Goal: Information Seeking & Learning: Learn about a topic

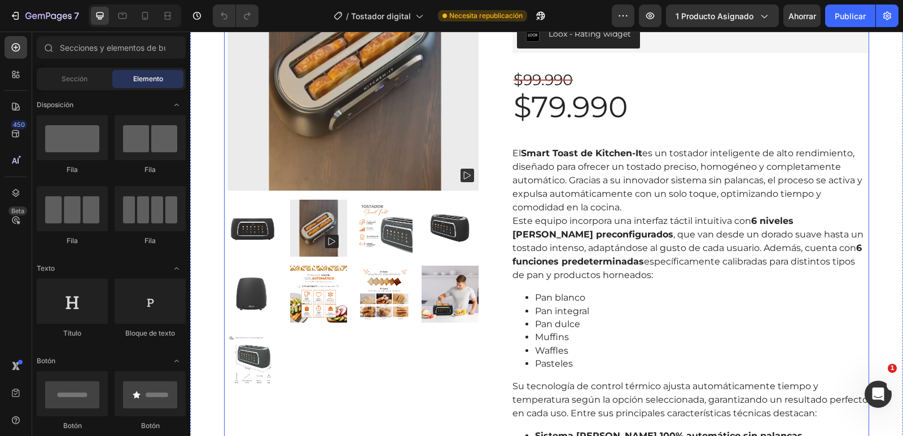
scroll to position [120, 0]
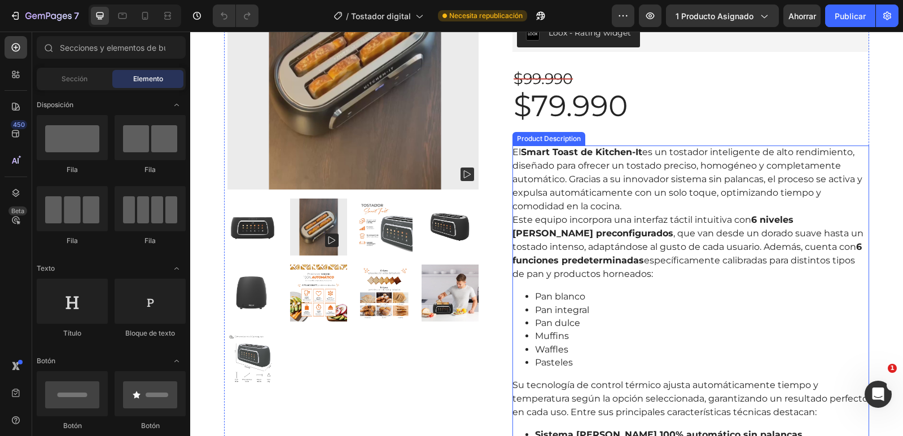
click at [629, 214] on div "El Smart Toast de Kitchen-It es un tostador inteligente de alto rendimiento, di…" at bounding box center [690, 364] width 357 height 437
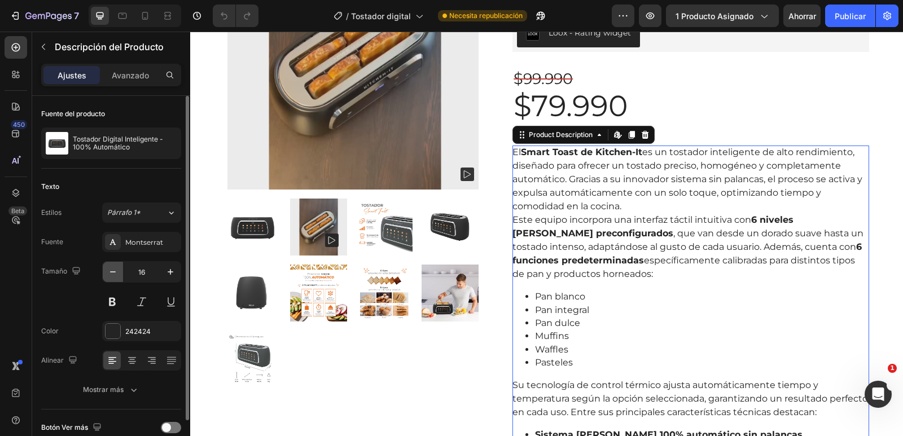
click at [114, 275] on icon "button" at bounding box center [112, 271] width 11 height 11
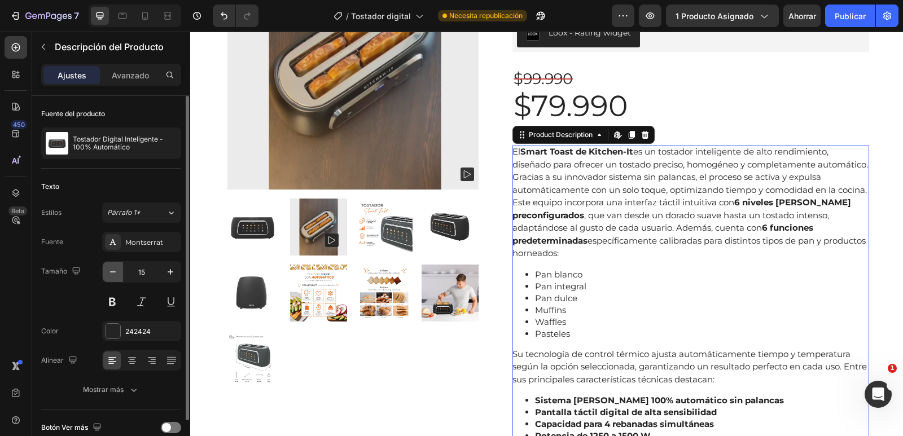
click at [114, 275] on icon "button" at bounding box center [112, 271] width 11 height 11
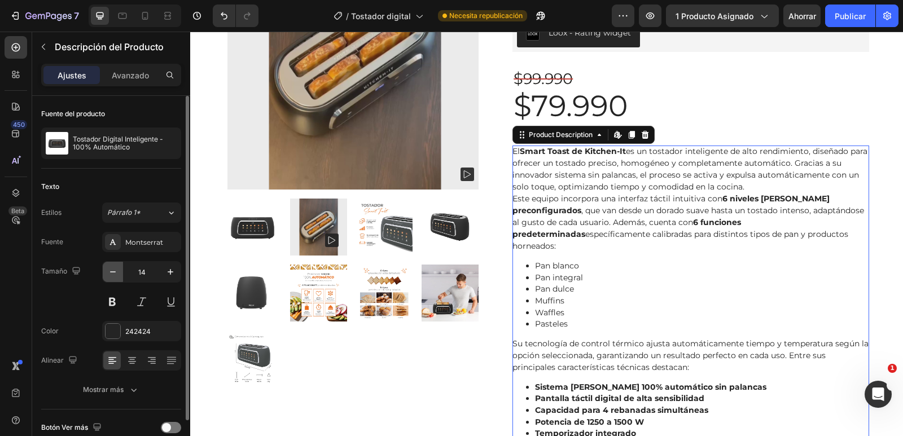
click at [114, 275] on icon "button" at bounding box center [112, 271] width 11 height 11
type input "13"
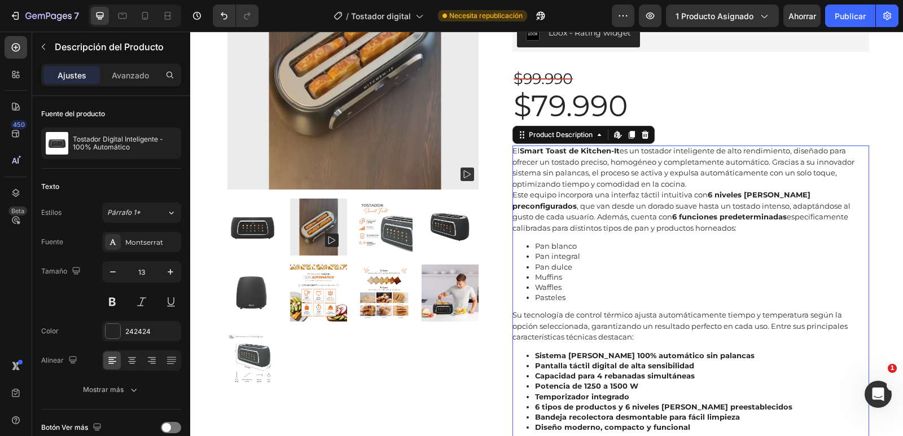
click at [681, 273] on p "Muffins" at bounding box center [702, 277] width 334 height 10
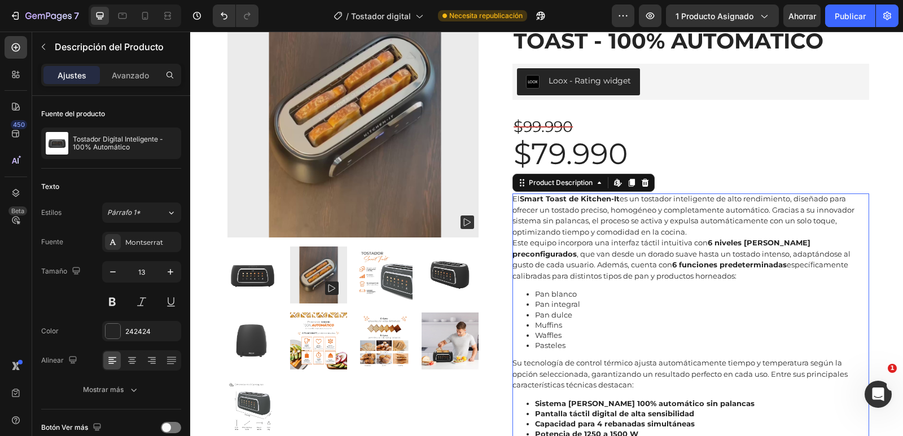
scroll to position [71, 0]
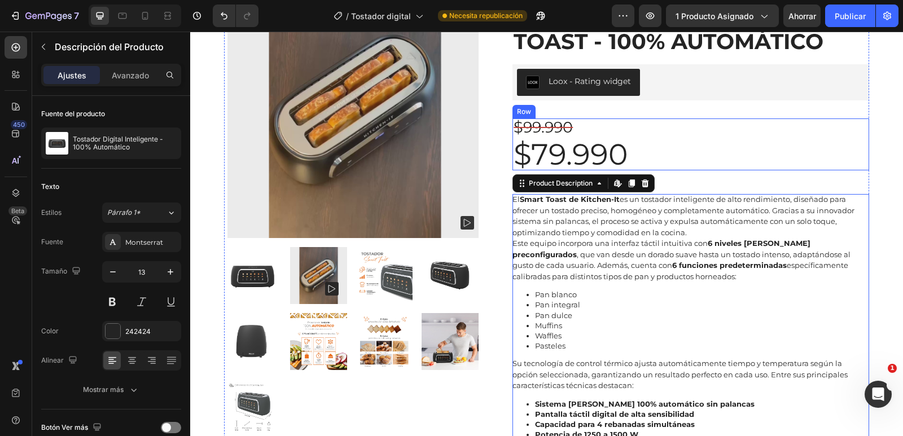
click at [704, 131] on div "$99.990 Compare Price Compare Price $79.990 Product Price Product Price Row" at bounding box center [690, 145] width 357 height 52
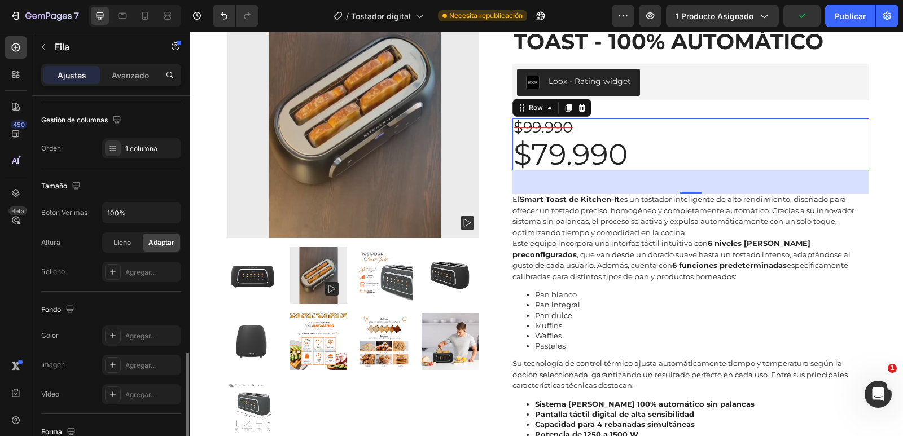
scroll to position [263, 0]
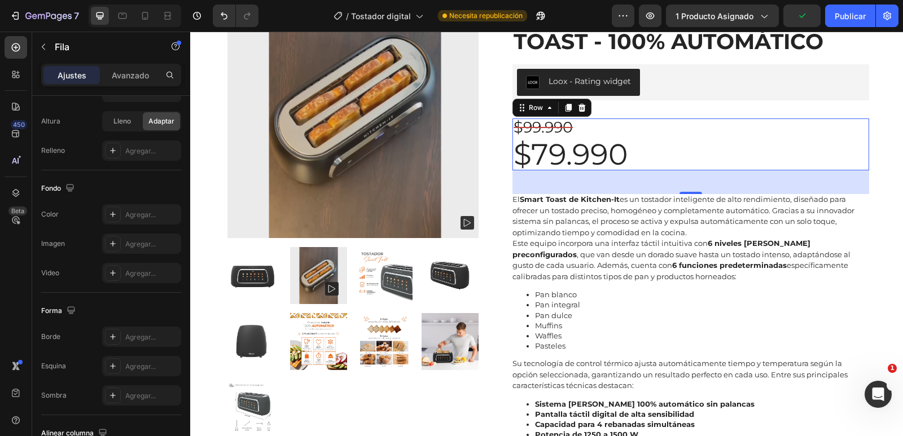
click at [633, 163] on div "$99.990 Compare Price Compare Price $79.990 Product Price Product Price Row 42" at bounding box center [690, 145] width 357 height 52
click at [597, 156] on div "$79.990" at bounding box center [570, 155] width 116 height 32
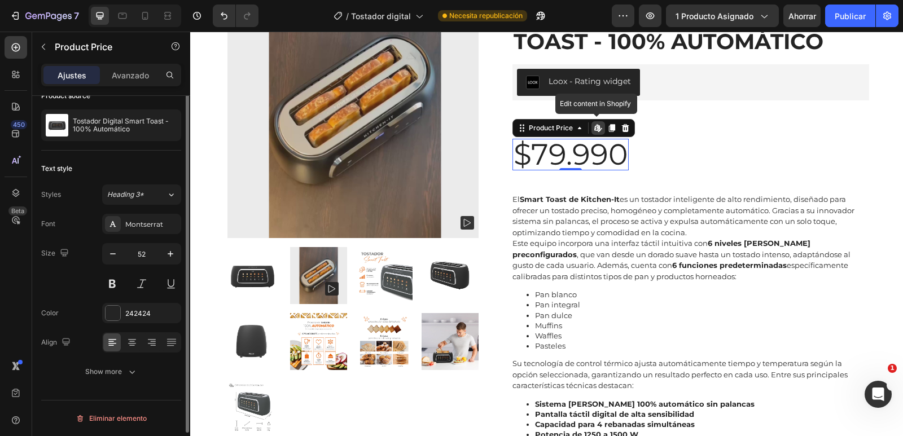
scroll to position [0, 0]
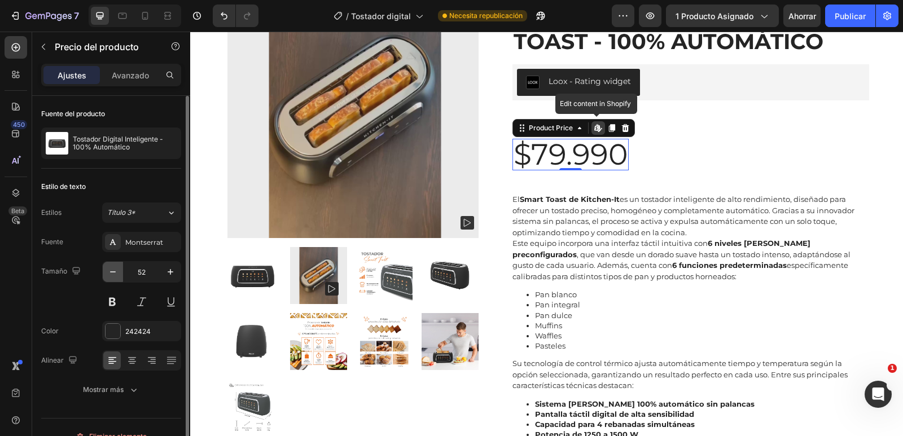
click at [118, 273] on icon "button" at bounding box center [112, 271] width 11 height 11
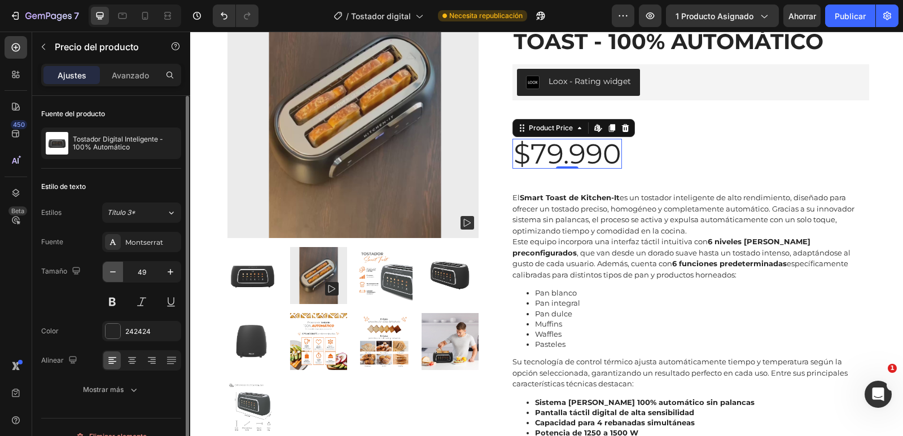
click at [118, 273] on icon "button" at bounding box center [112, 271] width 11 height 11
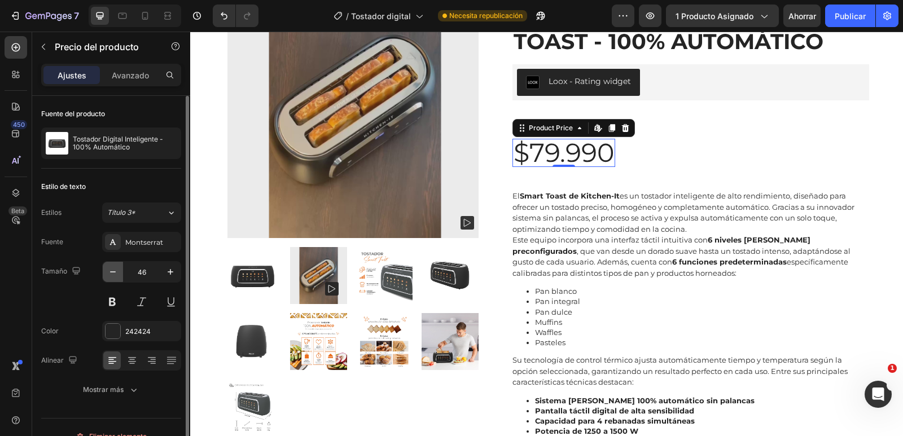
click at [118, 273] on icon "button" at bounding box center [112, 271] width 11 height 11
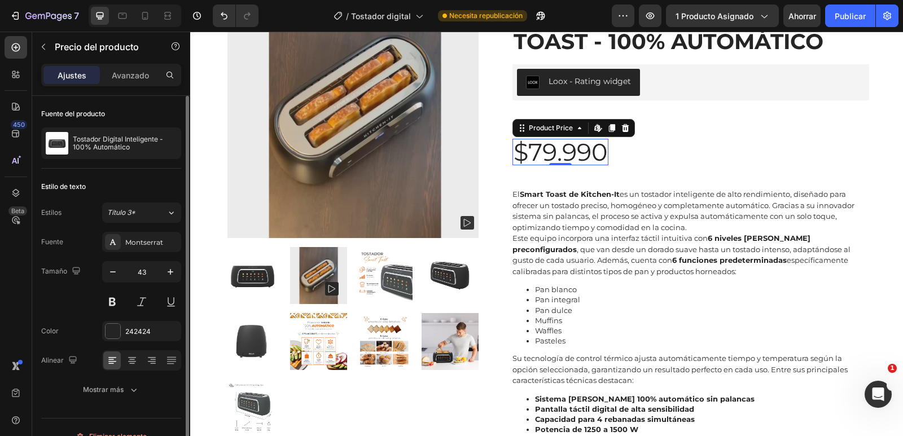
type input "42"
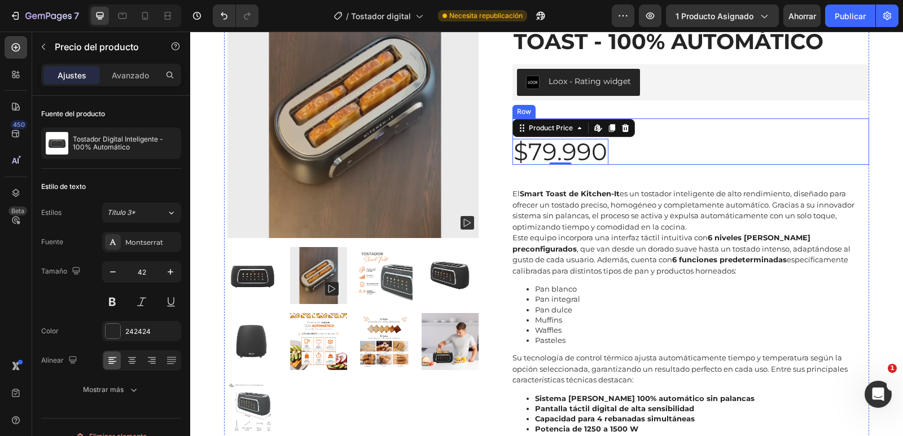
click at [712, 151] on div "$99.990 Compare Price Compare Price $79.990 Product Price Edit content in Shopi…" at bounding box center [690, 142] width 357 height 46
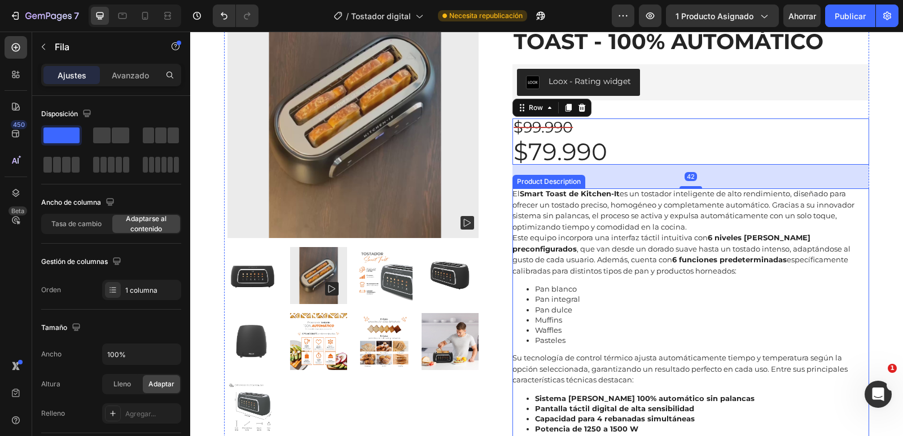
click at [726, 264] on strong "6 funciones predeterminadas" at bounding box center [729, 259] width 115 height 9
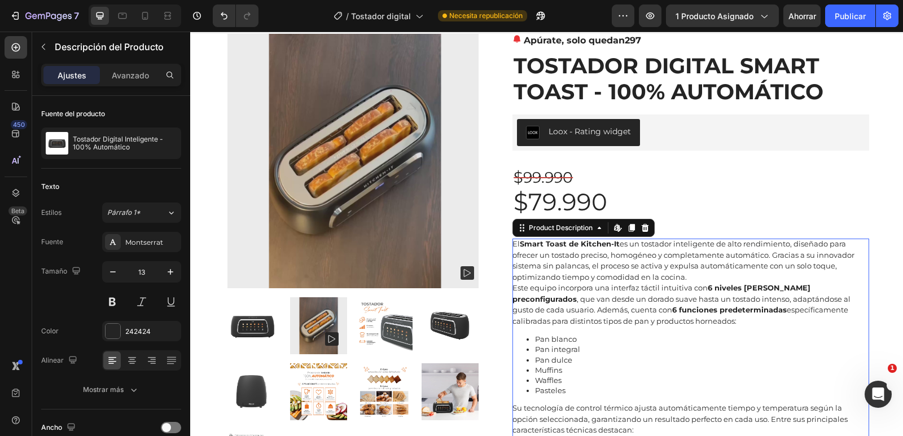
scroll to position [21, 0]
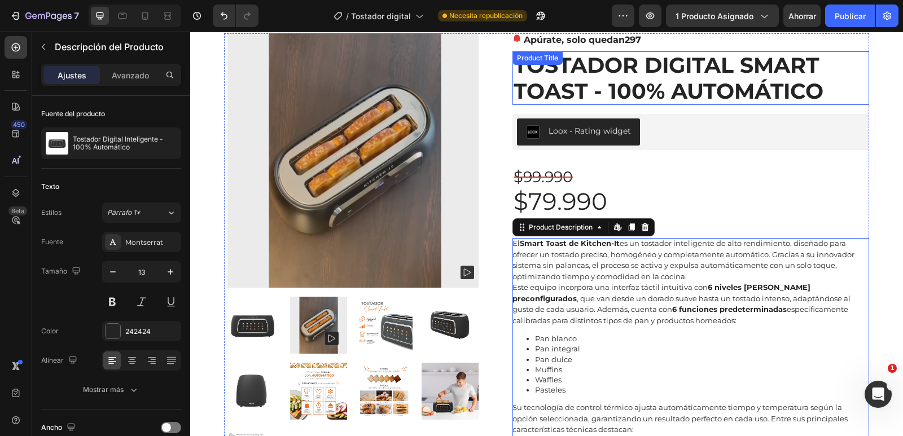
click at [629, 66] on h1 "Tostador Digital Smart Toast - 100% Automático" at bounding box center [690, 78] width 357 height 54
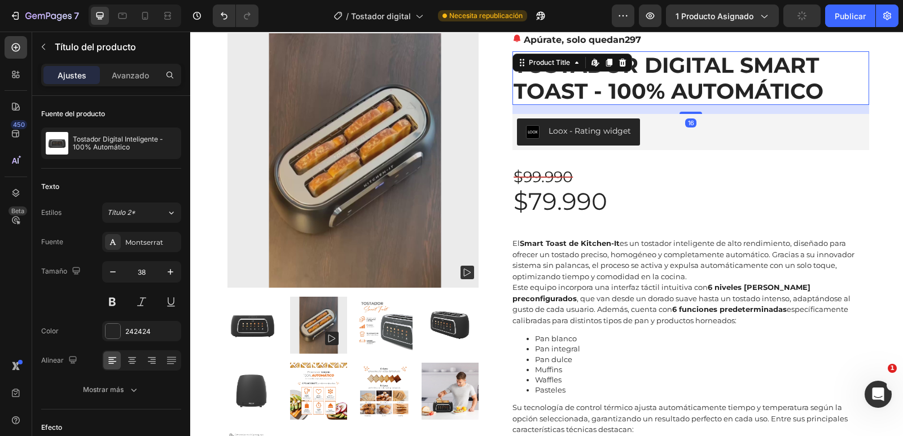
click at [638, 95] on h1 "Tostador Digital Smart Toast - 100% Automático" at bounding box center [690, 78] width 357 height 54
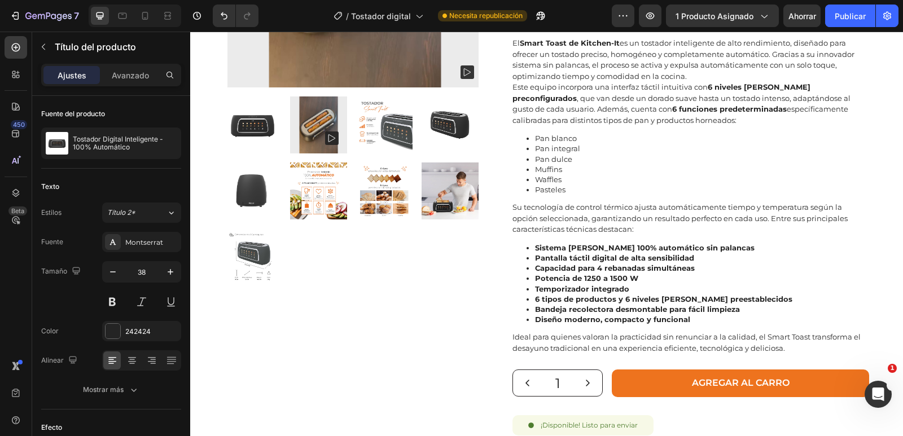
scroll to position [227, 0]
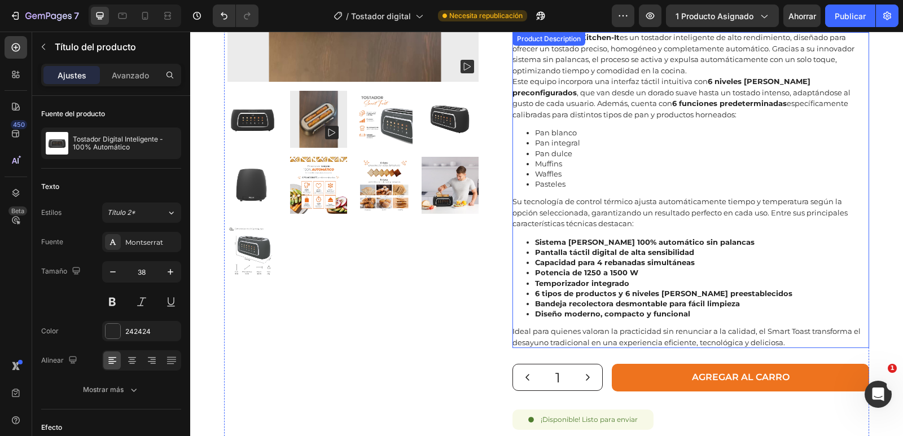
click at [627, 255] on strong "Pantalla táctil digital de alta sensibilidad" at bounding box center [614, 252] width 159 height 9
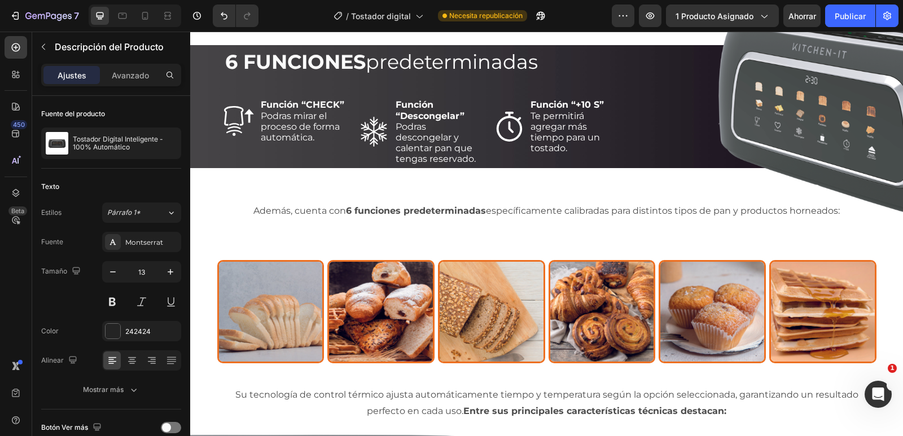
scroll to position [1396, 0]
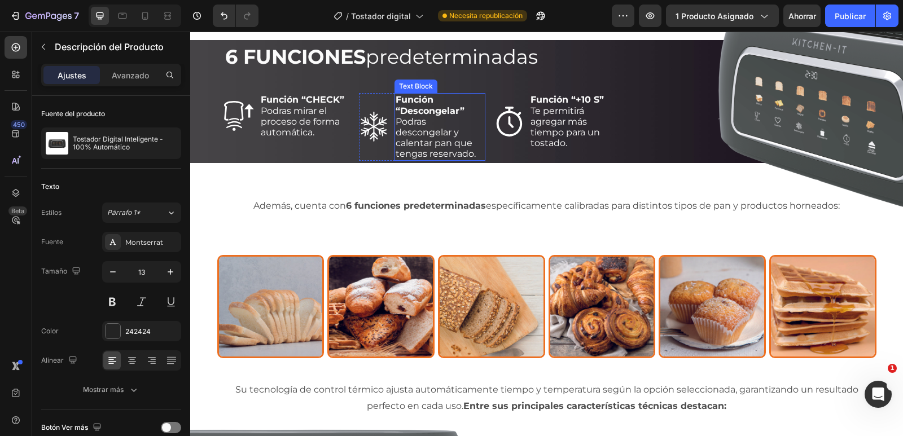
click at [441, 160] on div "Función “Descongelar” Podras descongelar y calentar pan que tengas reservado." at bounding box center [439, 126] width 91 height 67
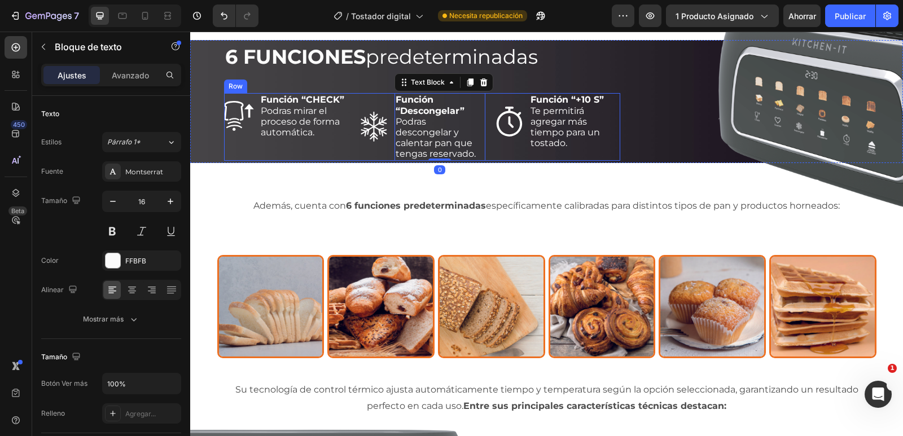
click at [229, 160] on div "Icon Función “CHECK” Podras mirar el proceso de forma automática. Text Block Row" at bounding box center [287, 126] width 126 height 67
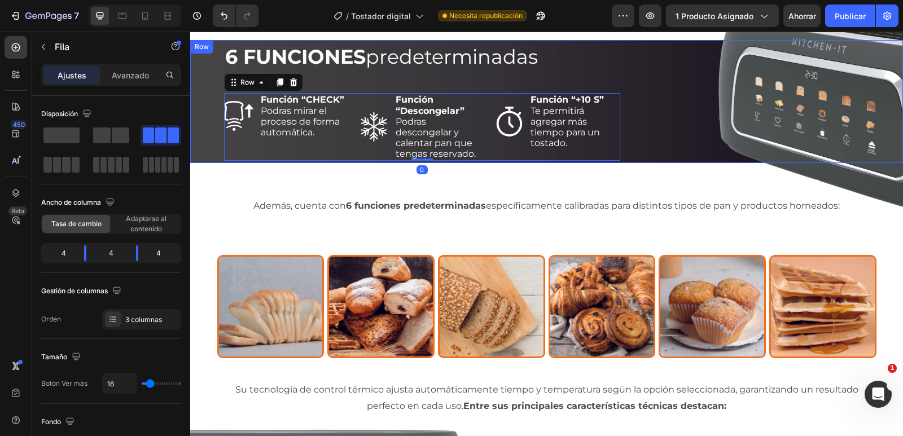
click at [205, 163] on div "6 FUNCIONES predeterminadas Heading Icon Función “CHECK” Podras mirar el proces…" at bounding box center [546, 101] width 713 height 123
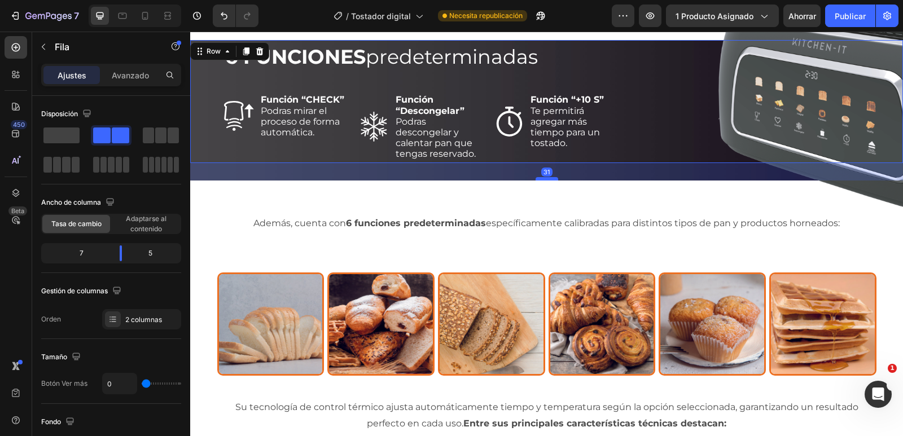
drag, startPoint x: 547, startPoint y: 174, endPoint x: 543, endPoint y: 191, distance: 17.9
click at [543, 181] on div at bounding box center [547, 178] width 23 height 3
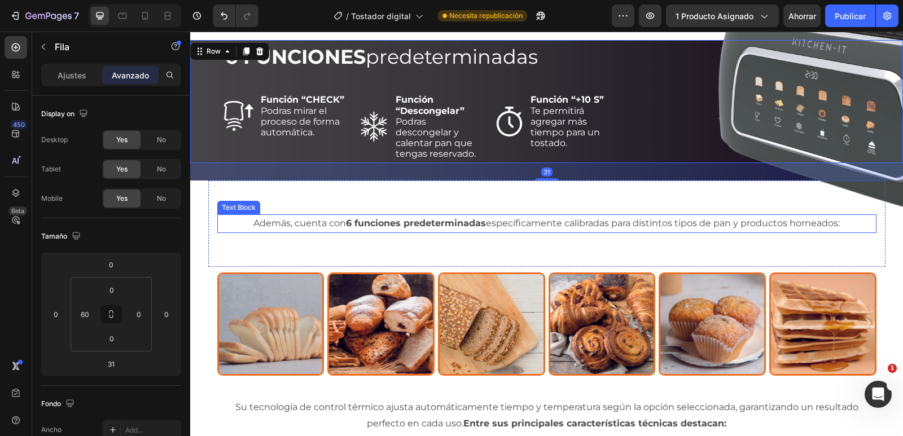
click at [558, 232] on p "Además, cuenta con 6 funciones predeterminadas específicamente calibradas para …" at bounding box center [546, 224] width 657 height 16
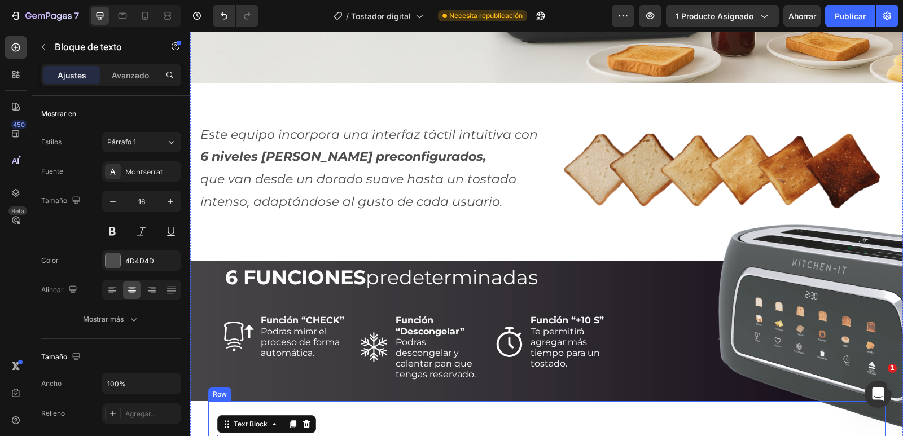
scroll to position [1164, 0]
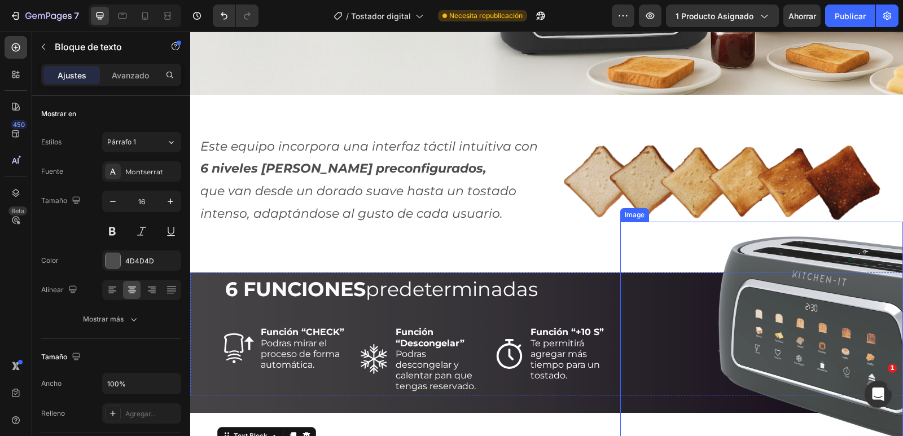
click at [630, 305] on div at bounding box center [761, 331] width 283 height 219
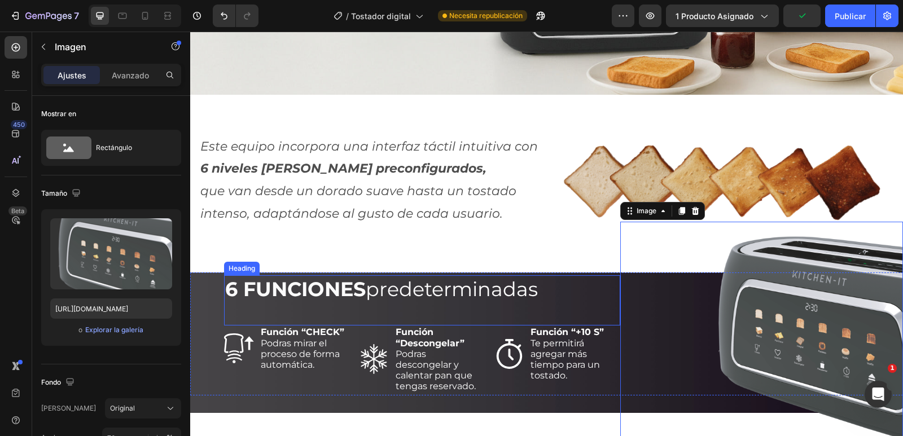
click at [608, 291] on h2 "6 FUNCIONES predeterminadas" at bounding box center [422, 289] width 396 height 28
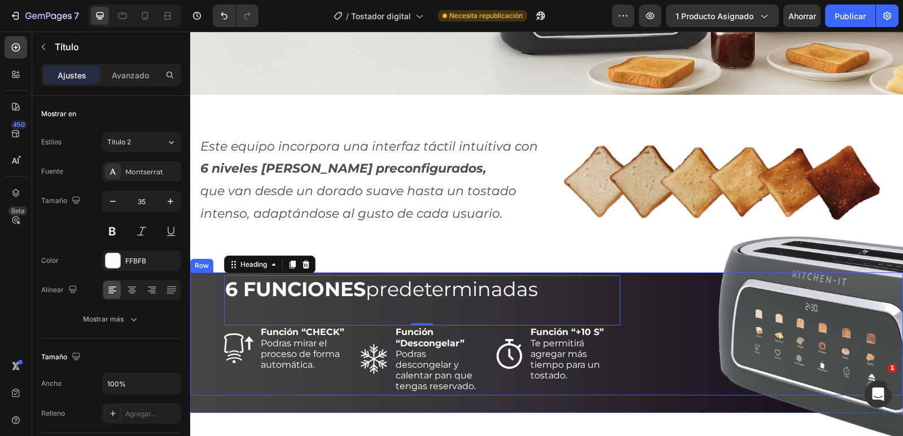
click at [606, 288] on div "6 FUNCIONES predeterminadas Heading 0 Icon Función “CHECK” Podras mirar el proc…" at bounding box center [422, 334] width 396 height 123
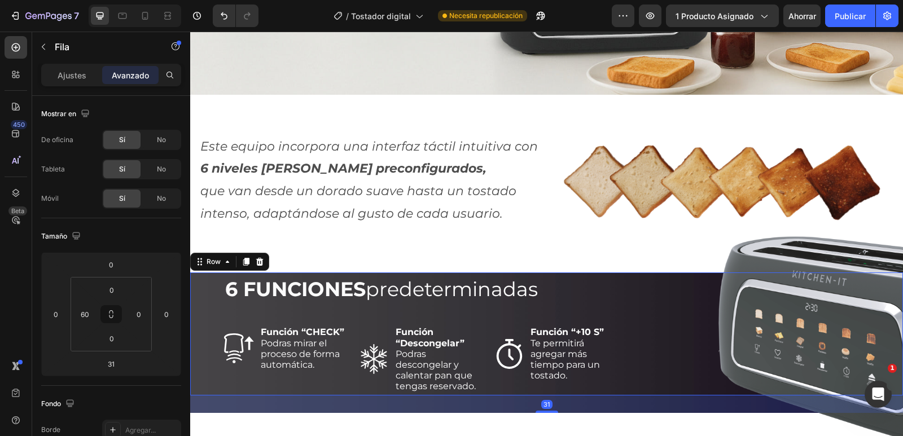
click at [606, 288] on div "6 FUNCIONES predeterminadas Heading Icon Función “CHECK” Podras mirar el proces…" at bounding box center [422, 334] width 396 height 123
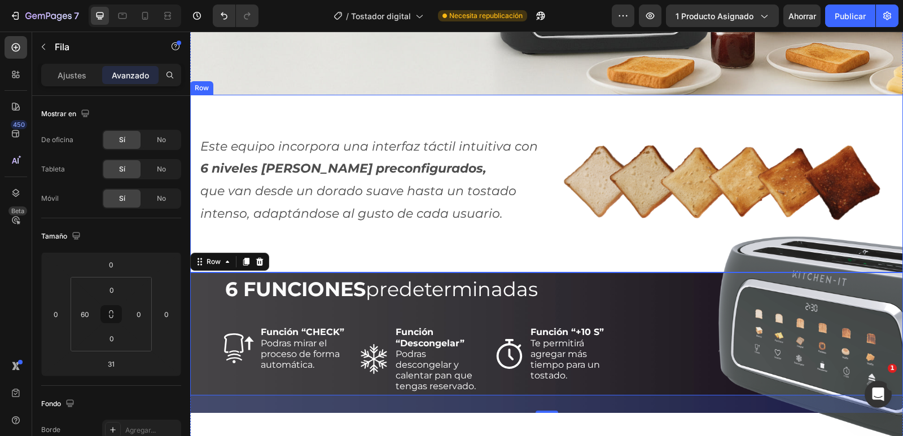
click at [524, 252] on div "Este equipo incorpora una interfaz táctil intuitiva con 6 niveles [PERSON_NAME]…" at bounding box center [546, 184] width 713 height 178
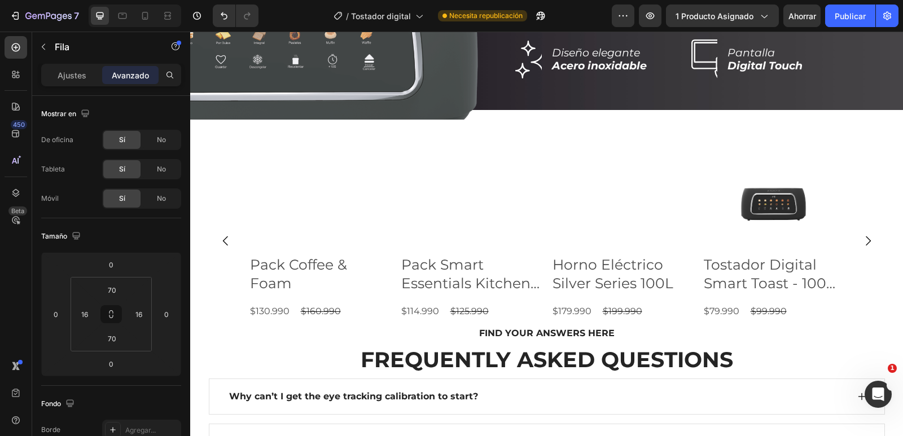
scroll to position [1910, 0]
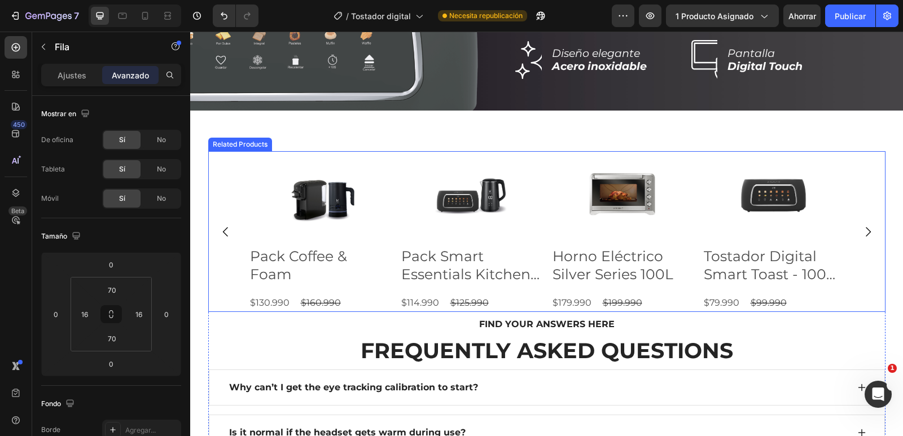
click at [863, 239] on icon "Carousel Next Arrow" at bounding box center [868, 232] width 14 height 14
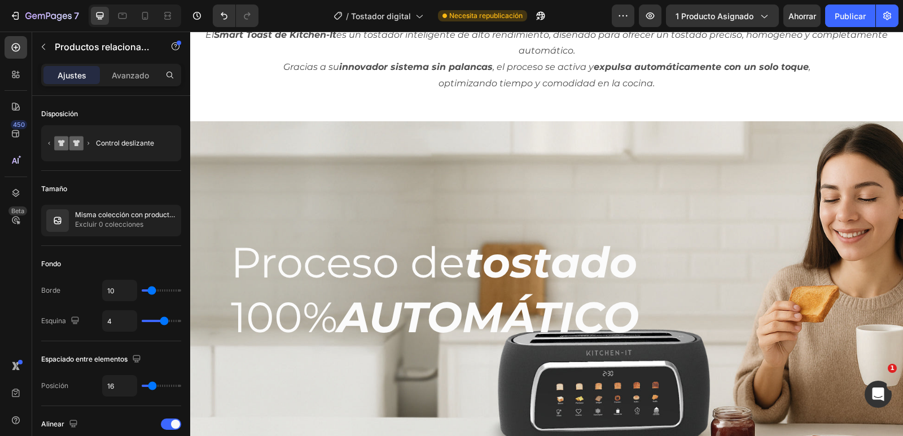
scroll to position [675, 0]
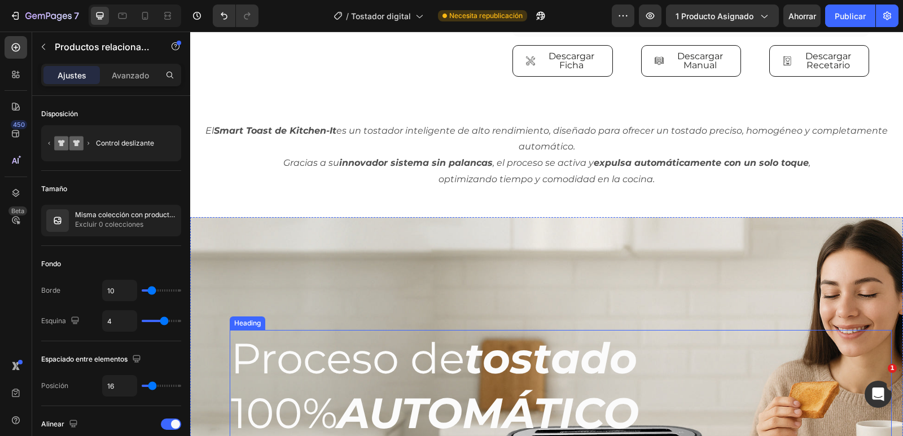
click at [604, 375] on strong "tostado" at bounding box center [550, 358] width 173 height 52
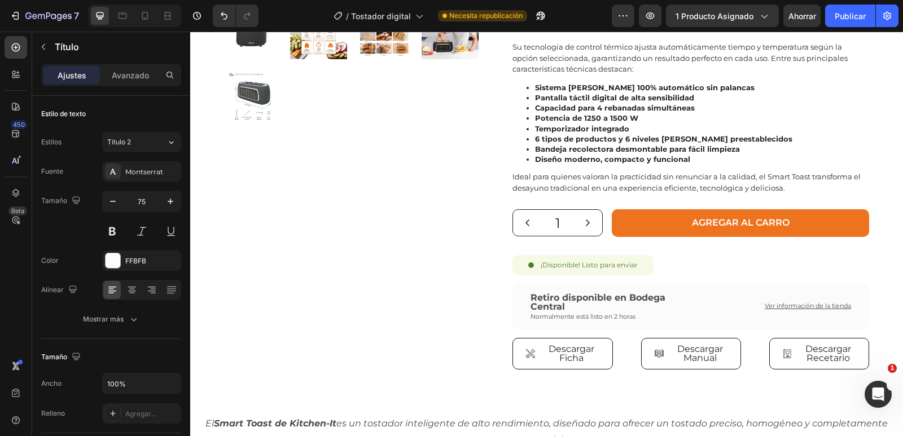
scroll to position [357, 0]
